Goal: Obtain resource: Obtain resource

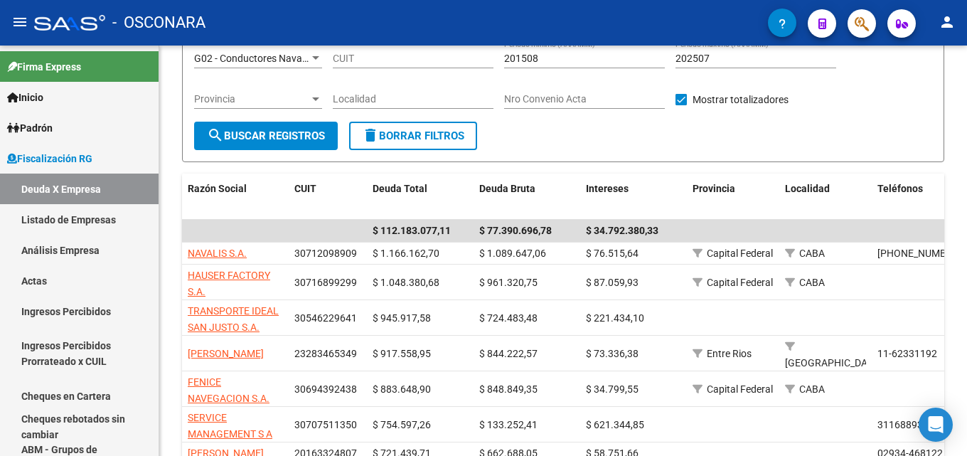
scroll to position [35, 0]
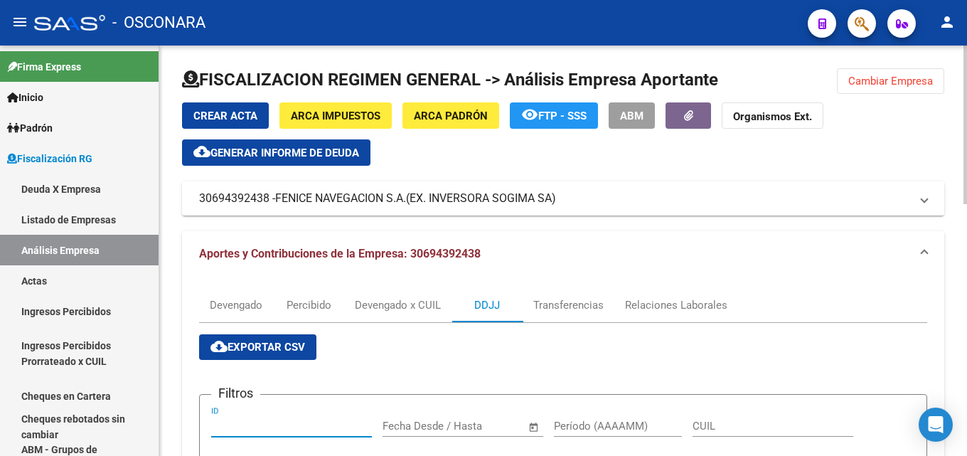
click at [284, 147] on span "Generar informe de deuda" at bounding box center [284, 152] width 149 height 13
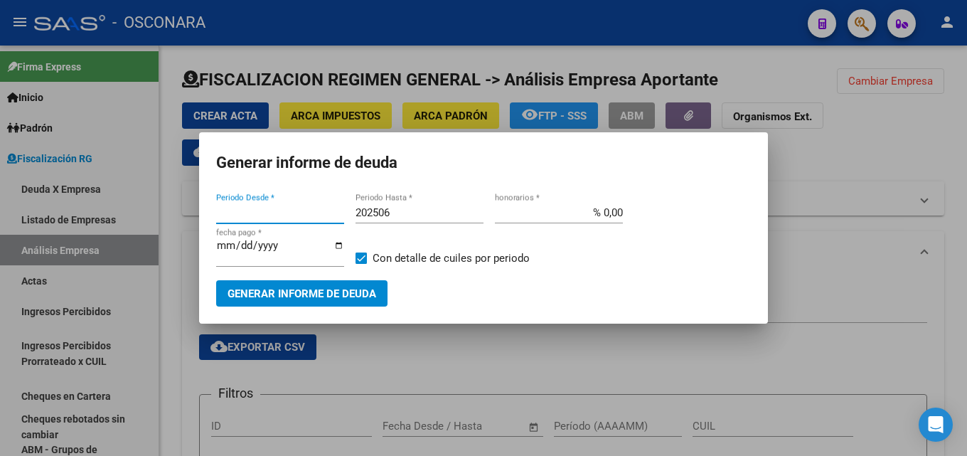
type input "201806"
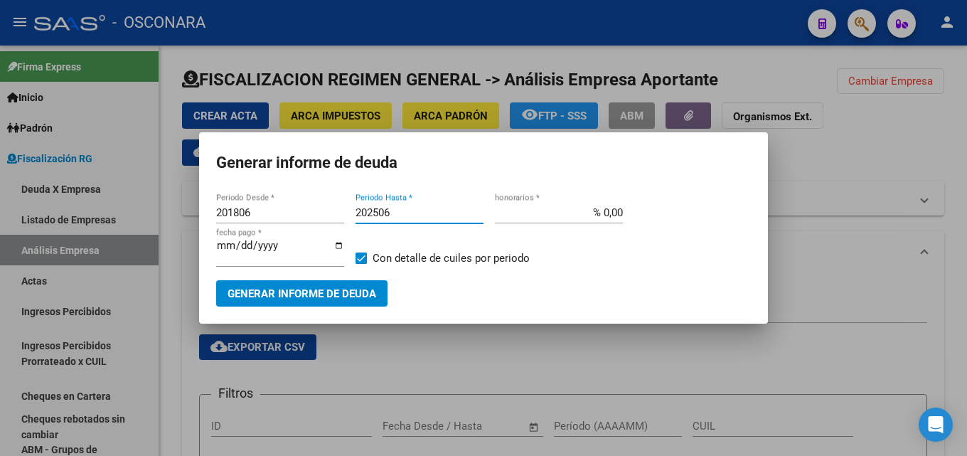
click at [395, 211] on input "202506" at bounding box center [420, 212] width 128 height 13
type input "202508"
drag, startPoint x: 598, startPoint y: 215, endPoint x: 870, endPoint y: 209, distance: 272.4
click at [802, 209] on div "Generar informe de deuda 201806 Periodo Desde * 202508 Periodo Hasta * % 0,00 h…" at bounding box center [483, 228] width 967 height 456
type input "% 15,00"
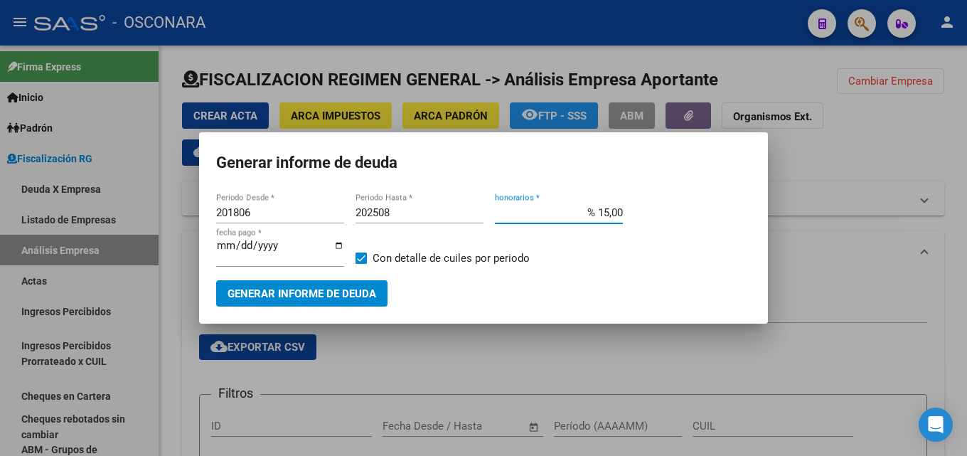
click at [219, 244] on input "[DATE]" at bounding box center [280, 251] width 128 height 23
type input "[DATE]"
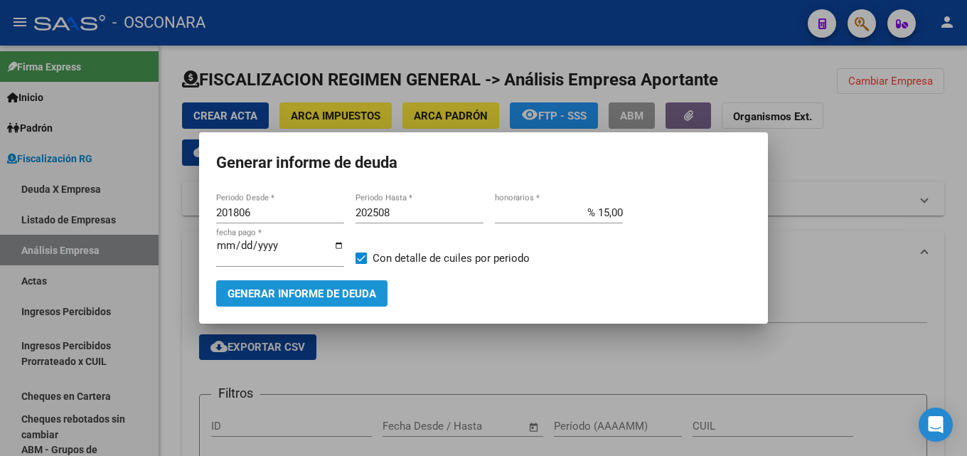
click at [263, 287] on span "Generar informe de deuda" at bounding box center [302, 293] width 149 height 13
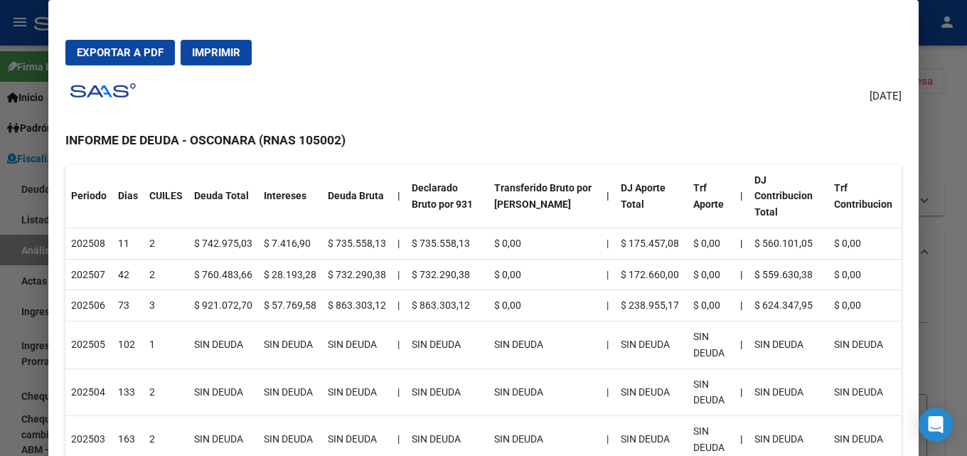
scroll to position [213, 0]
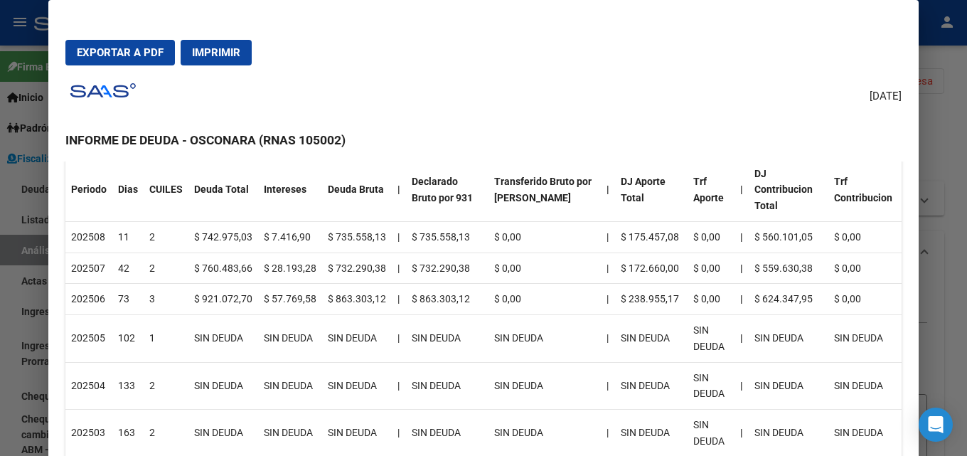
drag, startPoint x: 341, startPoint y: 287, endPoint x: 262, endPoint y: 286, distance: 78.2
click at [262, 286] on tr "202506 73 3 $ 921.072,70 $ 57.769,58 $ 863.303,12 | $ 863.303,12 $ 0,00 | $ 238…" at bounding box center [483, 299] width 836 height 31
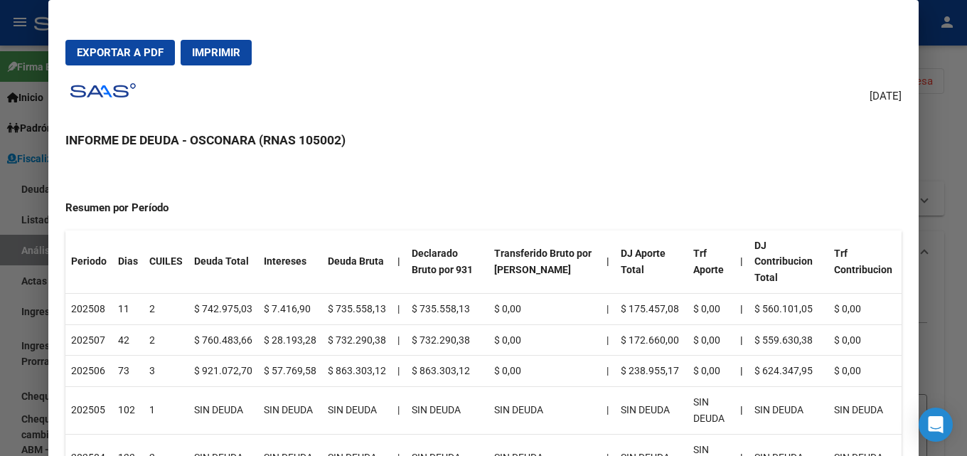
scroll to position [0, 0]
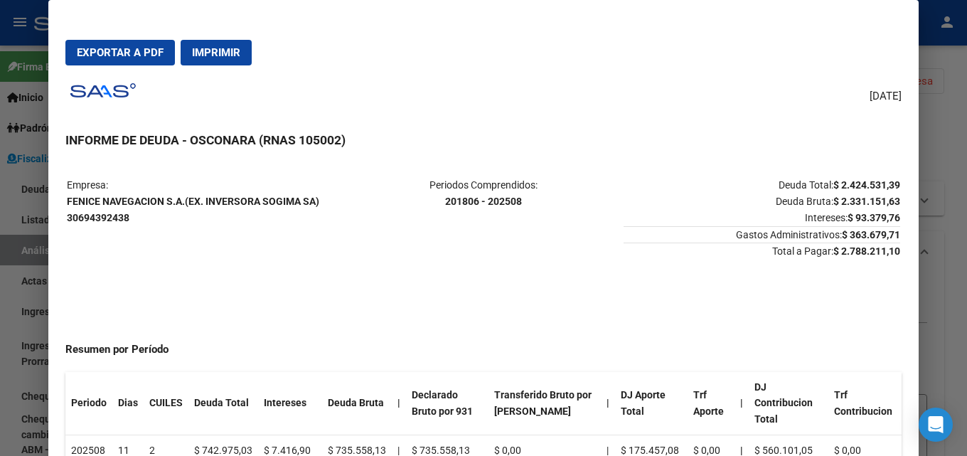
click at [966, 132] on div at bounding box center [483, 228] width 967 height 456
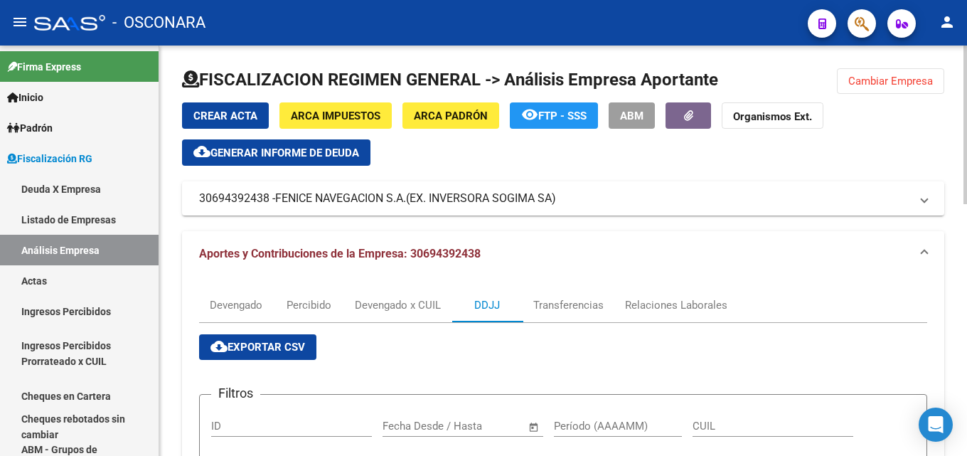
click at [257, 162] on button "cloud_download Generar informe de deuda" at bounding box center [276, 152] width 188 height 26
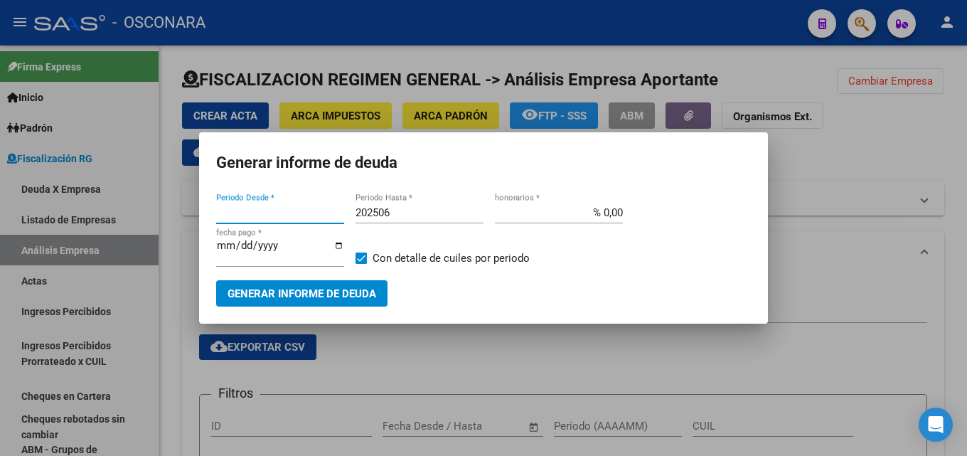
type input "201806"
drag, startPoint x: 811, startPoint y: 260, endPoint x: 924, endPoint y: 81, distance: 211.6
click at [813, 257] on div at bounding box center [483, 228] width 967 height 456
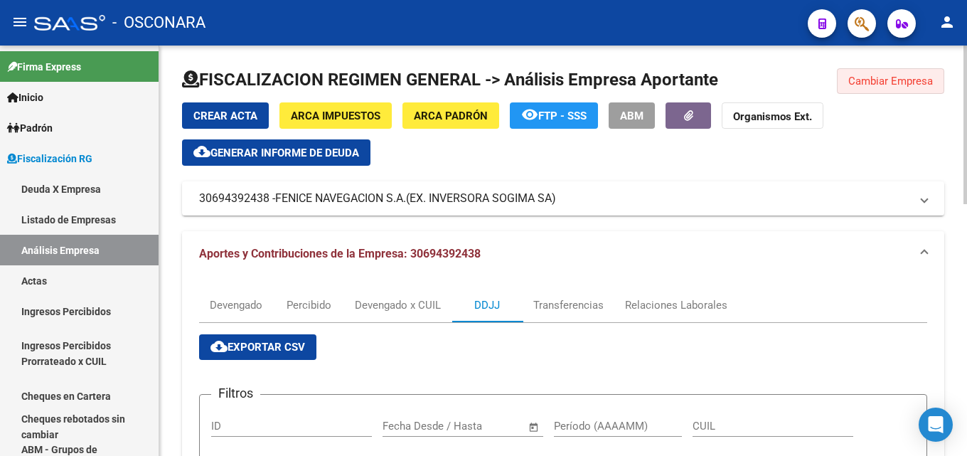
click at [926, 78] on span "Cambiar Empresa" at bounding box center [890, 81] width 85 height 13
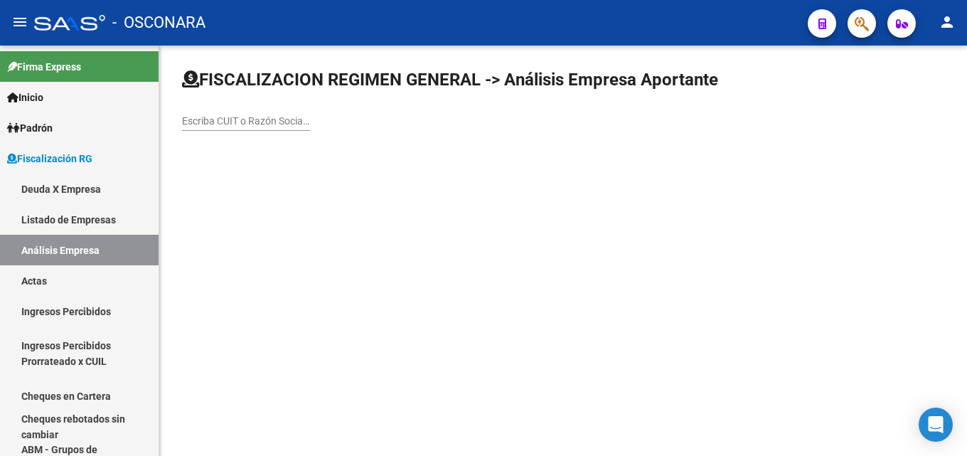
click at [242, 128] on div "Escriba CUIT o Razón Social para buscar" at bounding box center [246, 116] width 128 height 28
type input "summer blue"
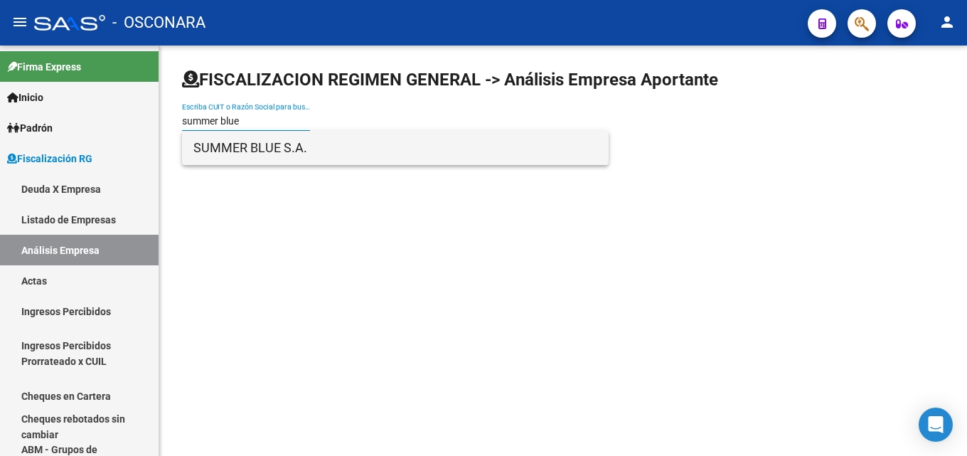
click at [242, 151] on span "SUMMER BLUE S.A." at bounding box center [395, 148] width 404 height 34
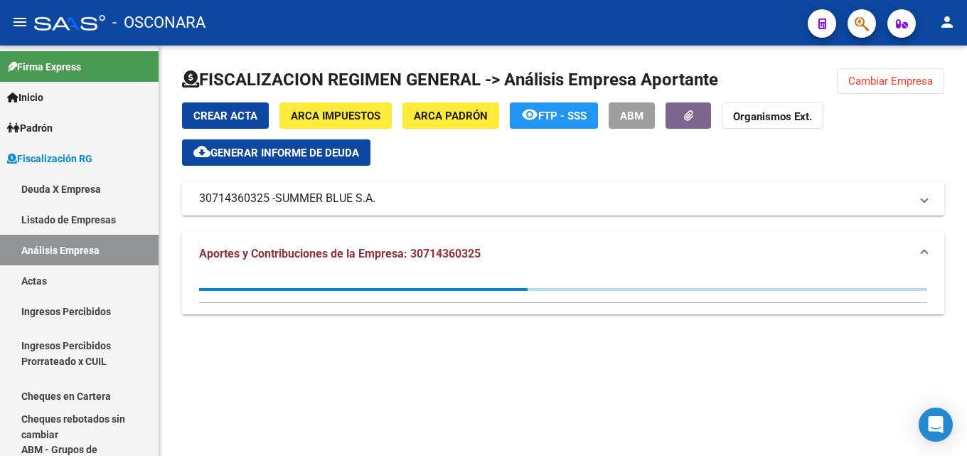
click at [319, 149] on span "Generar informe de deuda" at bounding box center [284, 152] width 149 height 13
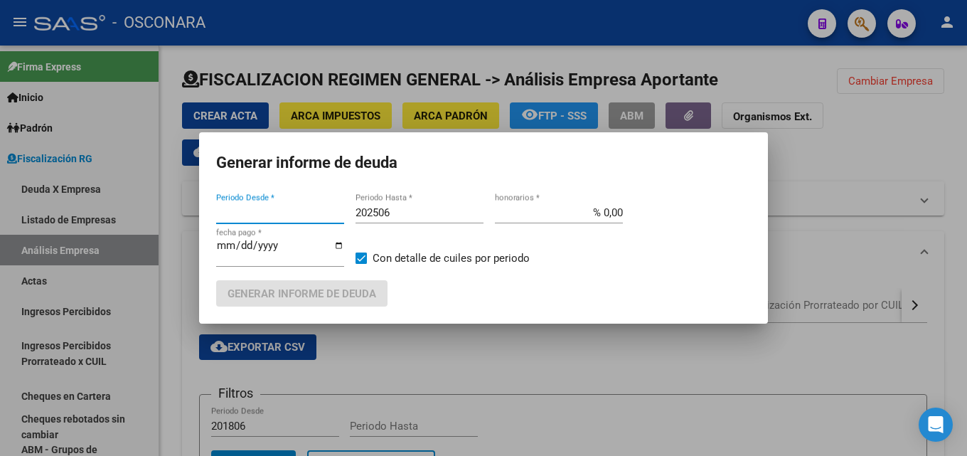
type input "201805"
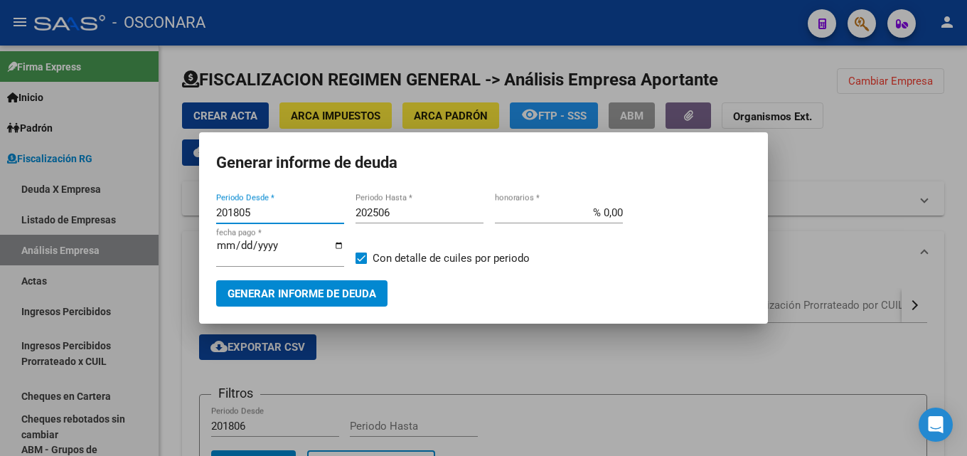
click at [397, 217] on input "202506" at bounding box center [420, 212] width 128 height 13
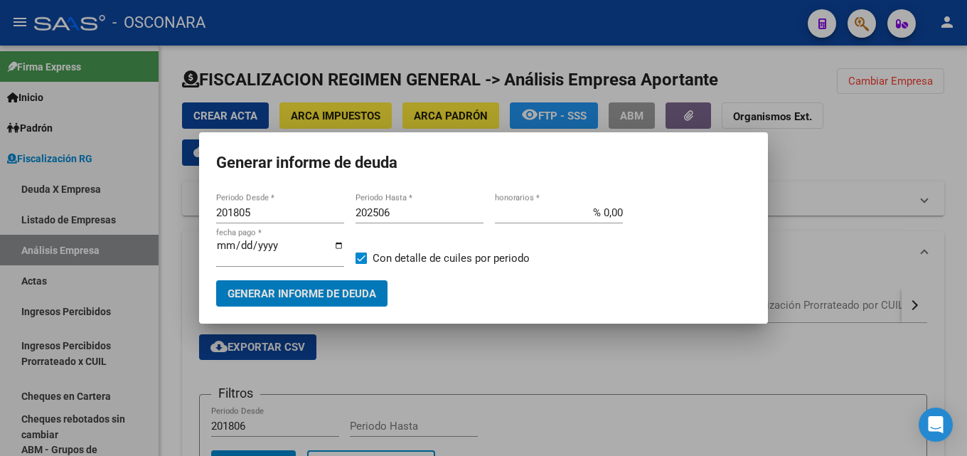
click at [397, 216] on input "202506" at bounding box center [420, 212] width 128 height 13
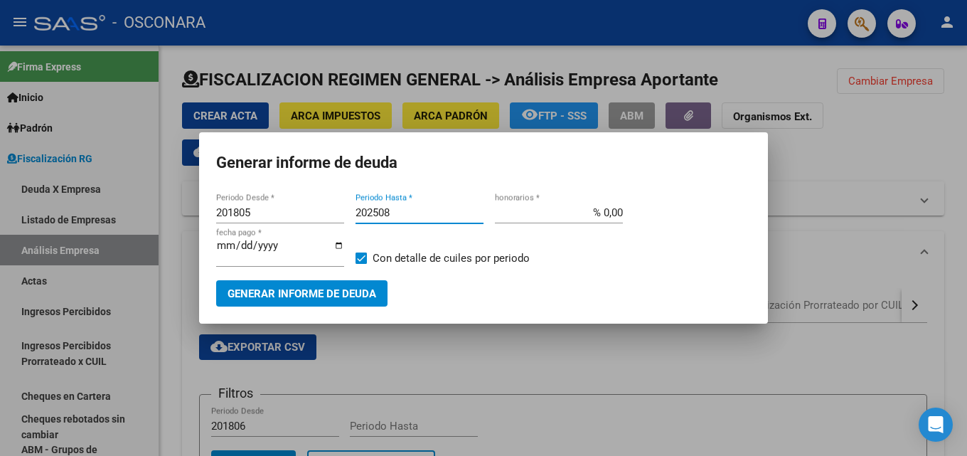
type input "202508"
drag, startPoint x: 633, startPoint y: 210, endPoint x: 966, endPoint y: 213, distance: 333.5
click at [898, 205] on div "Generar informe de deuda 201805 Periodo Desde * 202508 Periodo Hasta * % 0,00 h…" at bounding box center [483, 228] width 967 height 456
type input "% 15,00"
click at [223, 243] on input "[DATE]" at bounding box center [280, 251] width 128 height 23
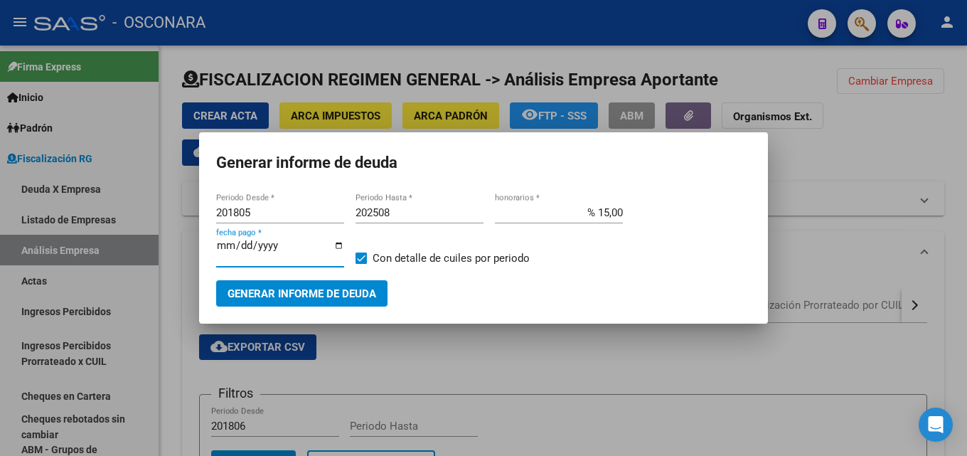
type input "[DATE]"
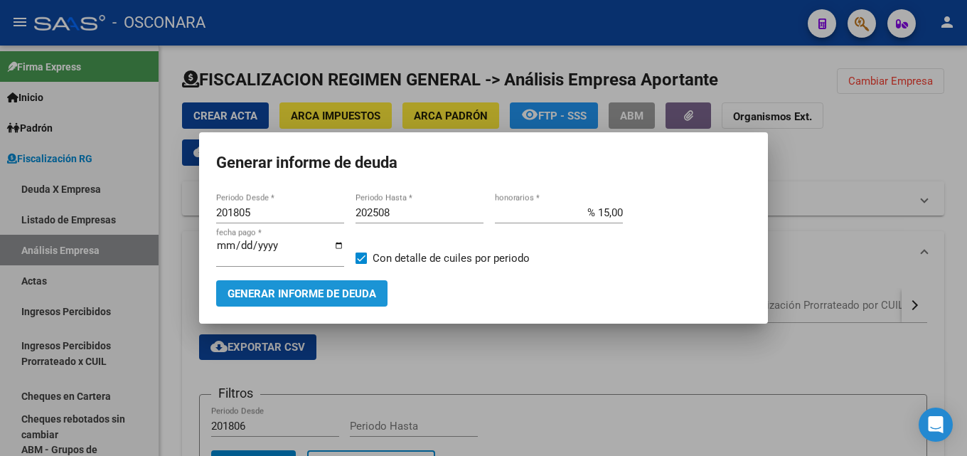
click at [270, 294] on span "Generar informe de deuda" at bounding box center [302, 293] width 149 height 13
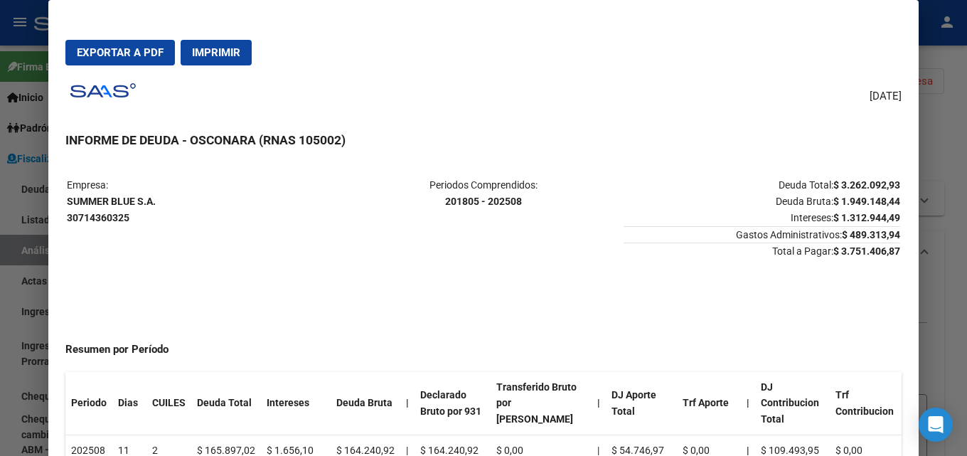
click at [97, 53] on span "Exportar a PDF" at bounding box center [120, 52] width 87 height 13
click at [954, 267] on div at bounding box center [483, 228] width 967 height 456
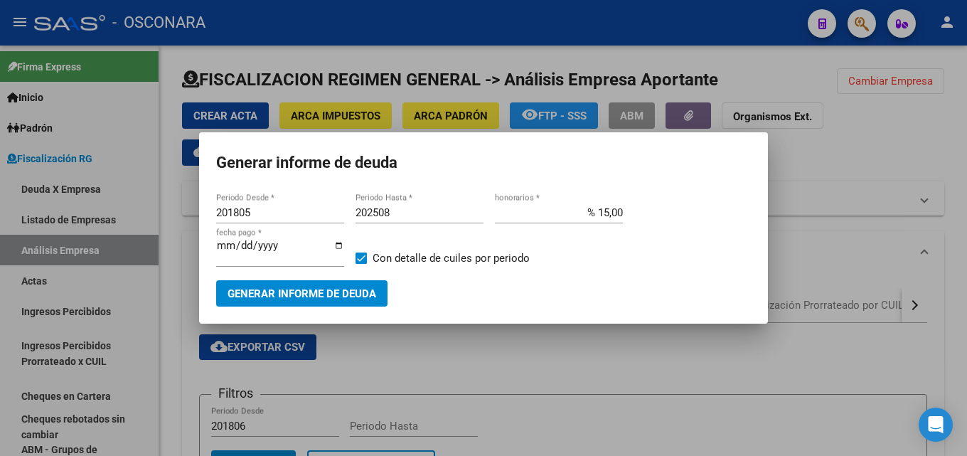
click at [640, 339] on div at bounding box center [483, 228] width 967 height 456
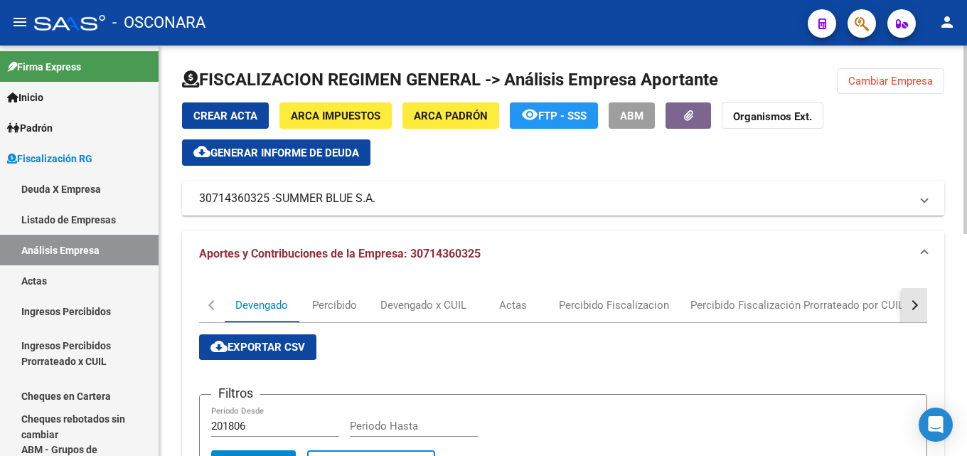
click at [905, 298] on button "button" at bounding box center [915, 305] width 26 height 34
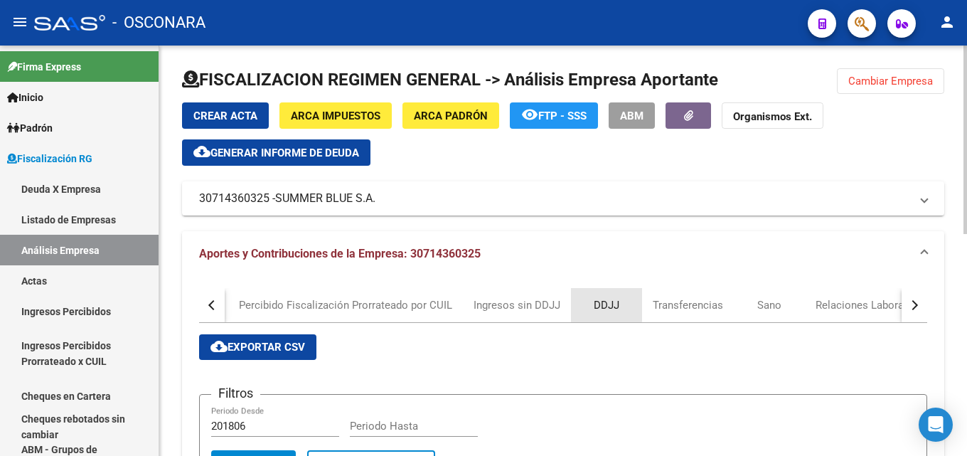
click at [594, 303] on div "DDJJ" at bounding box center [607, 305] width 26 height 16
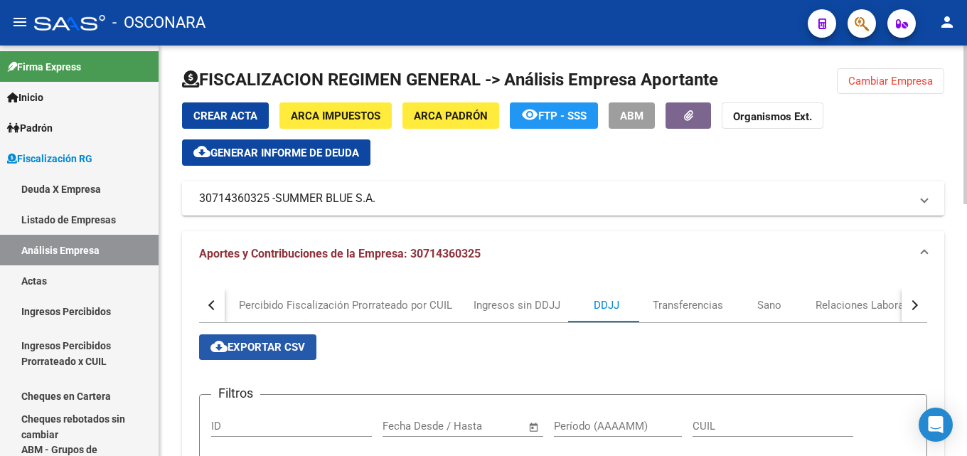
click at [223, 356] on button "cloud_download Exportar CSV" at bounding box center [257, 347] width 117 height 26
